Goal: Information Seeking & Learning: Check status

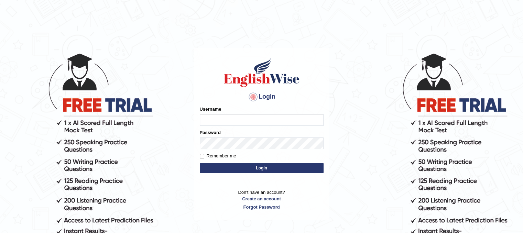
type input "Lutfia"
click at [244, 170] on button "Login" at bounding box center [262, 168] width 124 height 10
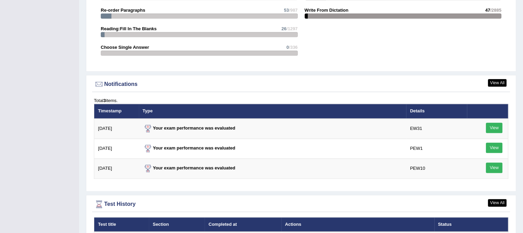
scroll to position [859, 0]
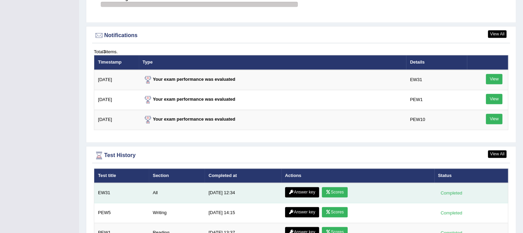
click at [304, 187] on link "Answer key" at bounding box center [302, 192] width 34 height 10
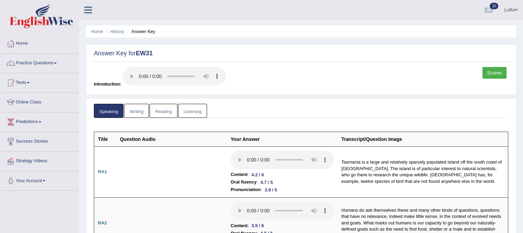
click at [143, 107] on link "Writing" at bounding box center [136, 111] width 25 height 14
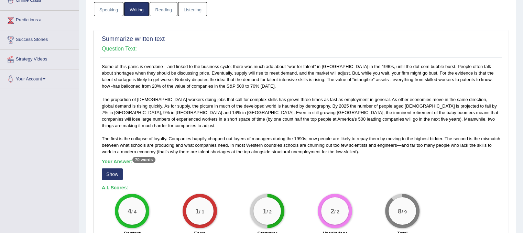
scroll to position [103, 0]
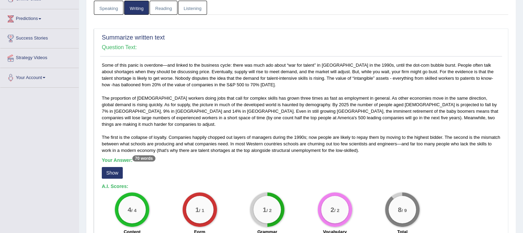
click at [108, 167] on button "Show" at bounding box center [112, 173] width 21 height 12
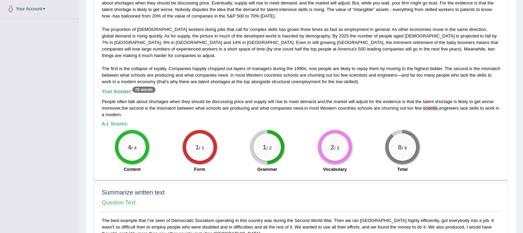
scroll to position [275, 0]
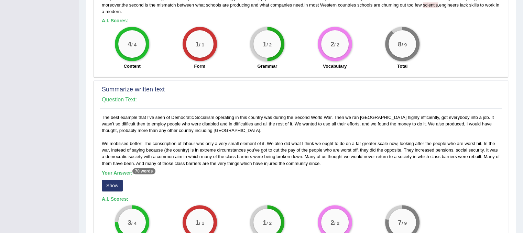
click at [109, 180] on button "Show" at bounding box center [112, 186] width 21 height 12
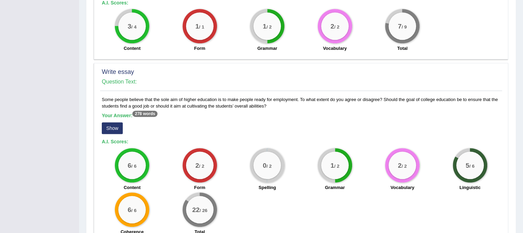
scroll to position [481, 0]
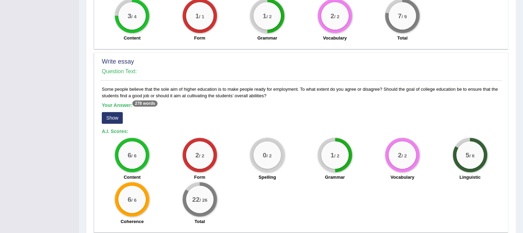
click at [114, 112] on button "Show" at bounding box center [112, 118] width 21 height 12
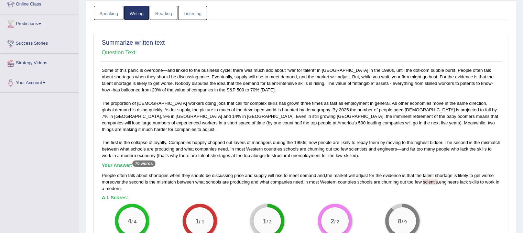
scroll to position [21, 0]
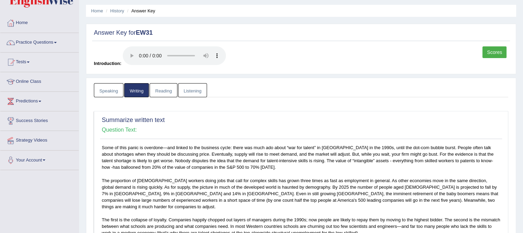
click at [170, 86] on link "Reading" at bounding box center [162, 90] width 27 height 14
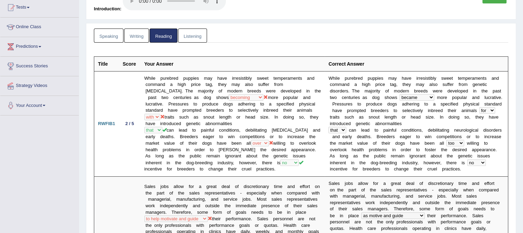
scroll to position [20, 0]
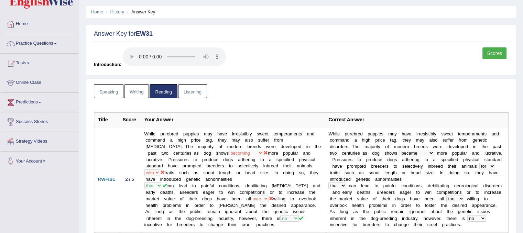
click at [197, 91] on link "Listening" at bounding box center [192, 91] width 29 height 14
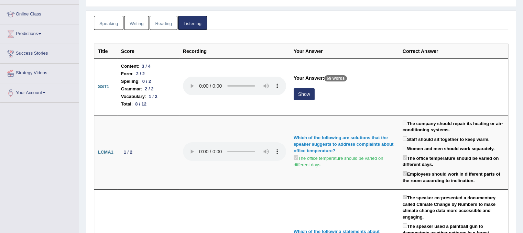
scroll to position [88, 0]
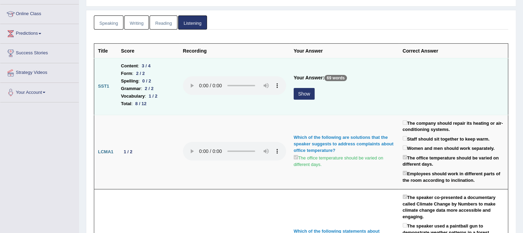
click at [307, 96] on button "Show" at bounding box center [303, 94] width 21 height 12
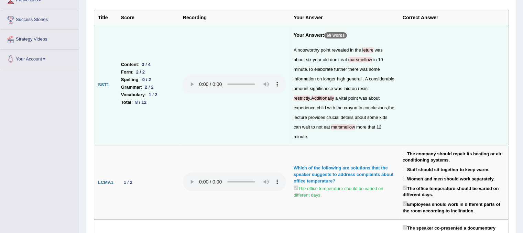
scroll to position [0, 0]
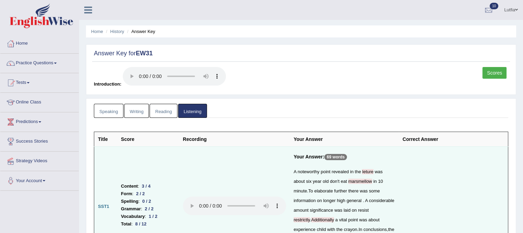
click at [168, 109] on link "Reading" at bounding box center [162, 111] width 27 height 14
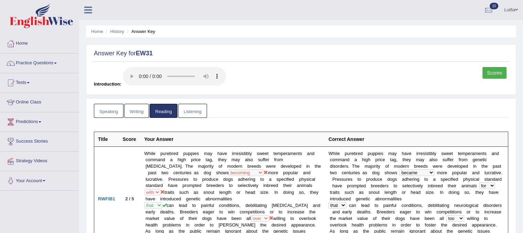
click at [494, 68] on link "Scores" at bounding box center [494, 73] width 24 height 12
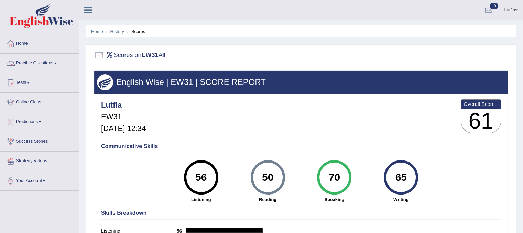
click at [45, 62] on link "Practice Questions" at bounding box center [39, 62] width 78 height 17
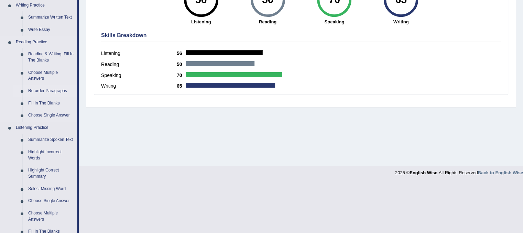
scroll to position [137, 0]
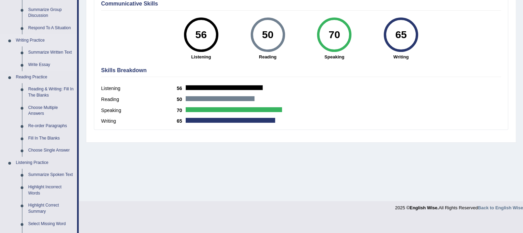
drag, startPoint x: 48, startPoint y: 113, endPoint x: 45, endPoint y: 106, distance: 7.5
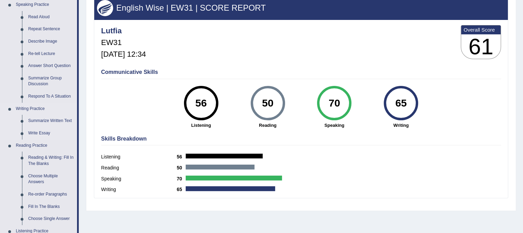
scroll to position [69, 0]
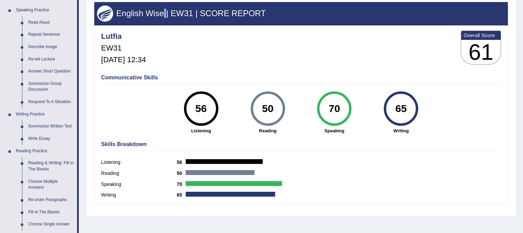
drag, startPoint x: 45, startPoint y: 106, endPoint x: 165, endPoint y: 4, distance: 157.0
click at [165, 4] on div "English Wise | EW31 | SCORE REPORT Lutfia EW31 Sep 25, 2025, 12:34 Overall Scor…" at bounding box center [301, 103] width 414 height 202
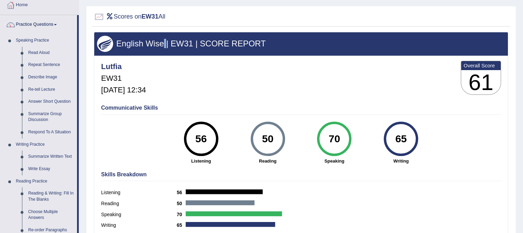
scroll to position [0, 0]
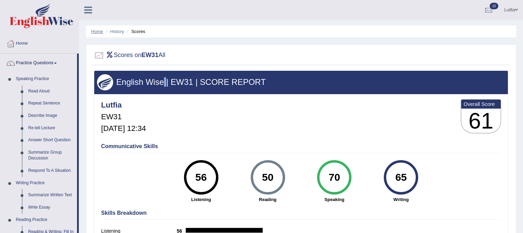
click at [102, 30] on link "Home" at bounding box center [97, 31] width 12 height 5
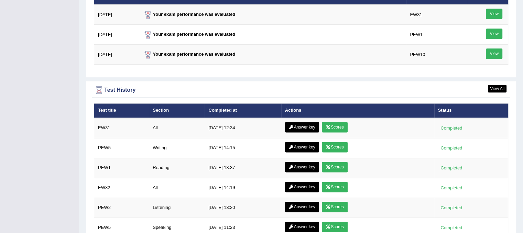
scroll to position [893, 0]
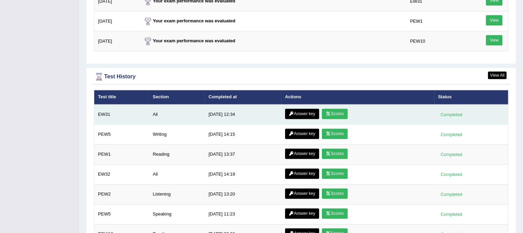
click at [312, 109] on link "Answer key" at bounding box center [302, 114] width 34 height 10
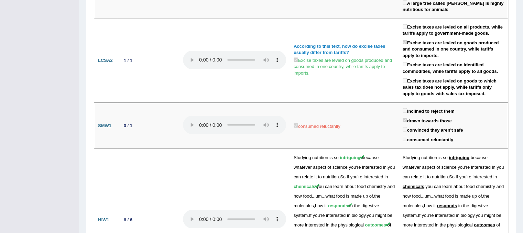
scroll to position [1476, 0]
